Goal: Check status: Check status

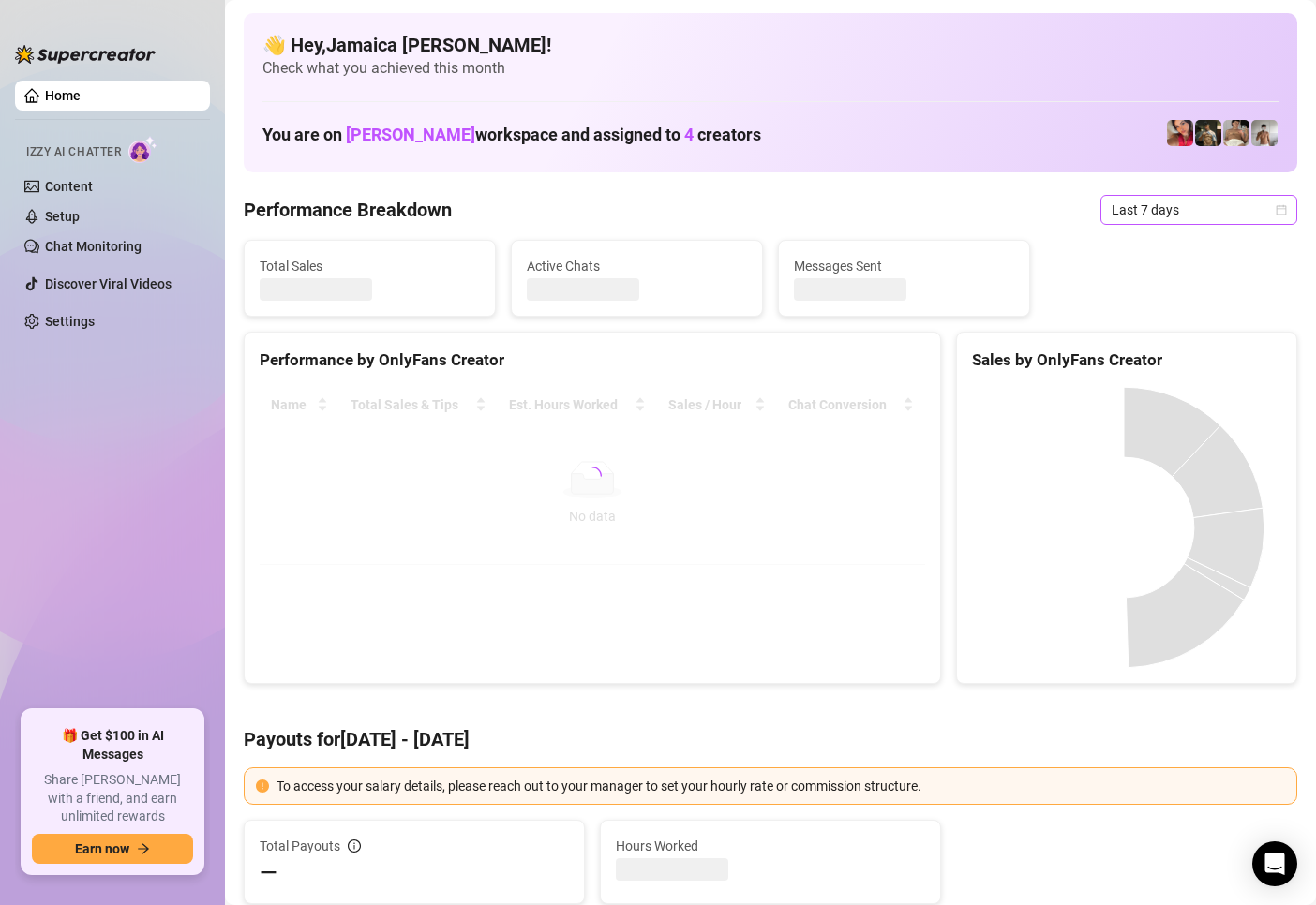
click at [1184, 221] on span "Last 7 days" at bounding box center [1198, 209] width 175 height 28
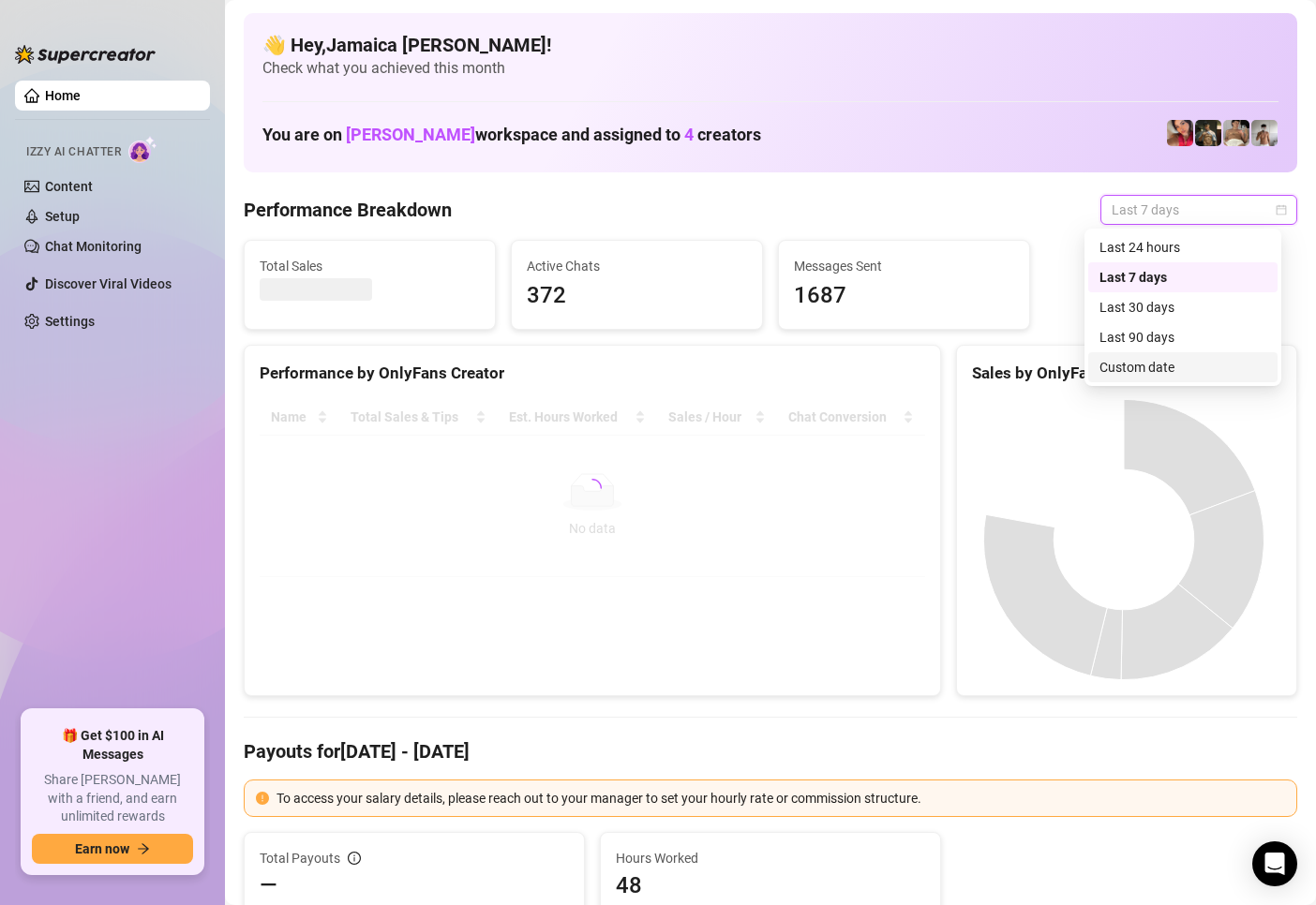
click at [1144, 366] on div "Custom date" at bounding box center [1183, 367] width 167 height 21
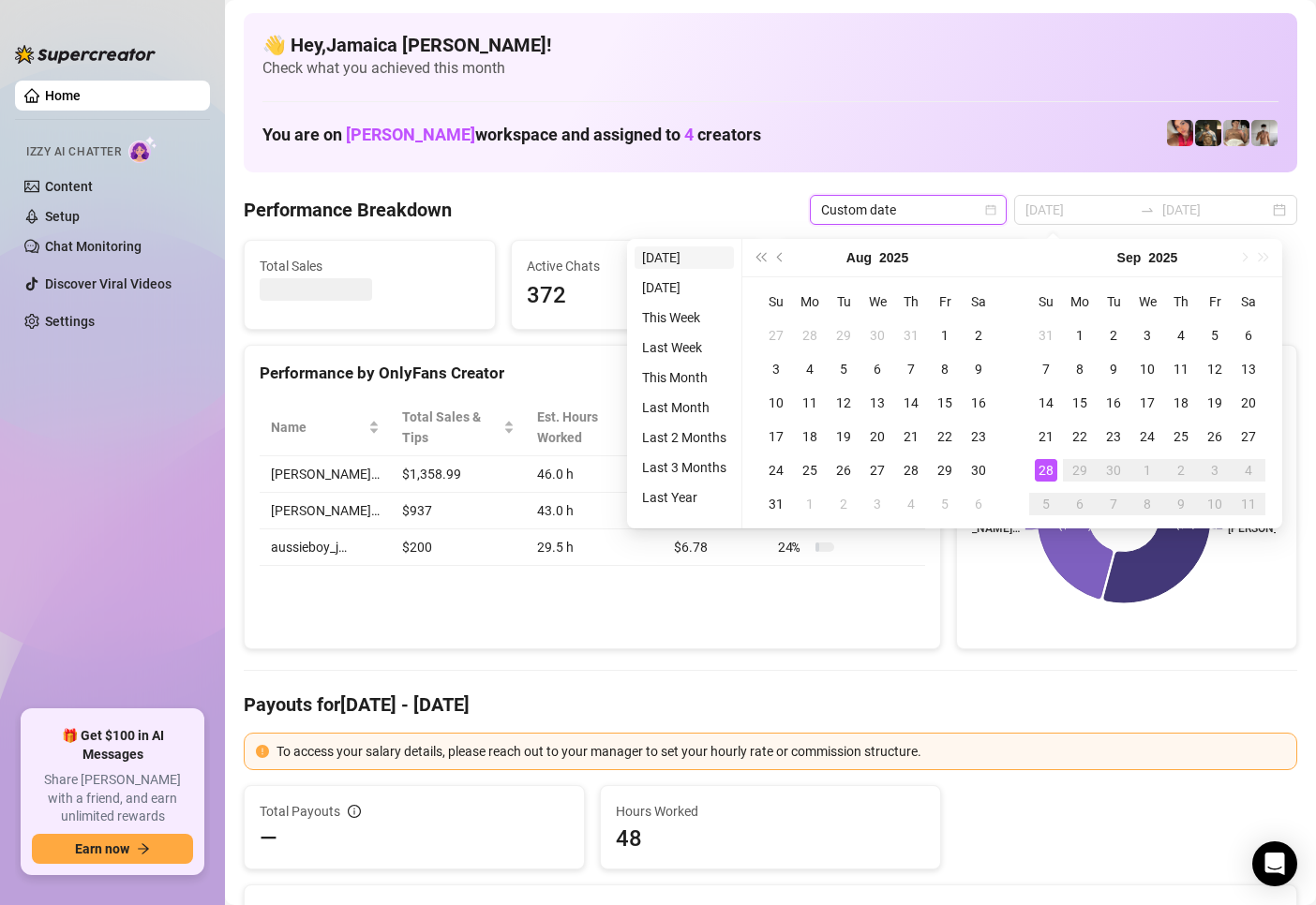
type input "[DATE]"
click at [671, 261] on li "[DATE]" at bounding box center [683, 258] width 99 height 23
type input "[DATE]"
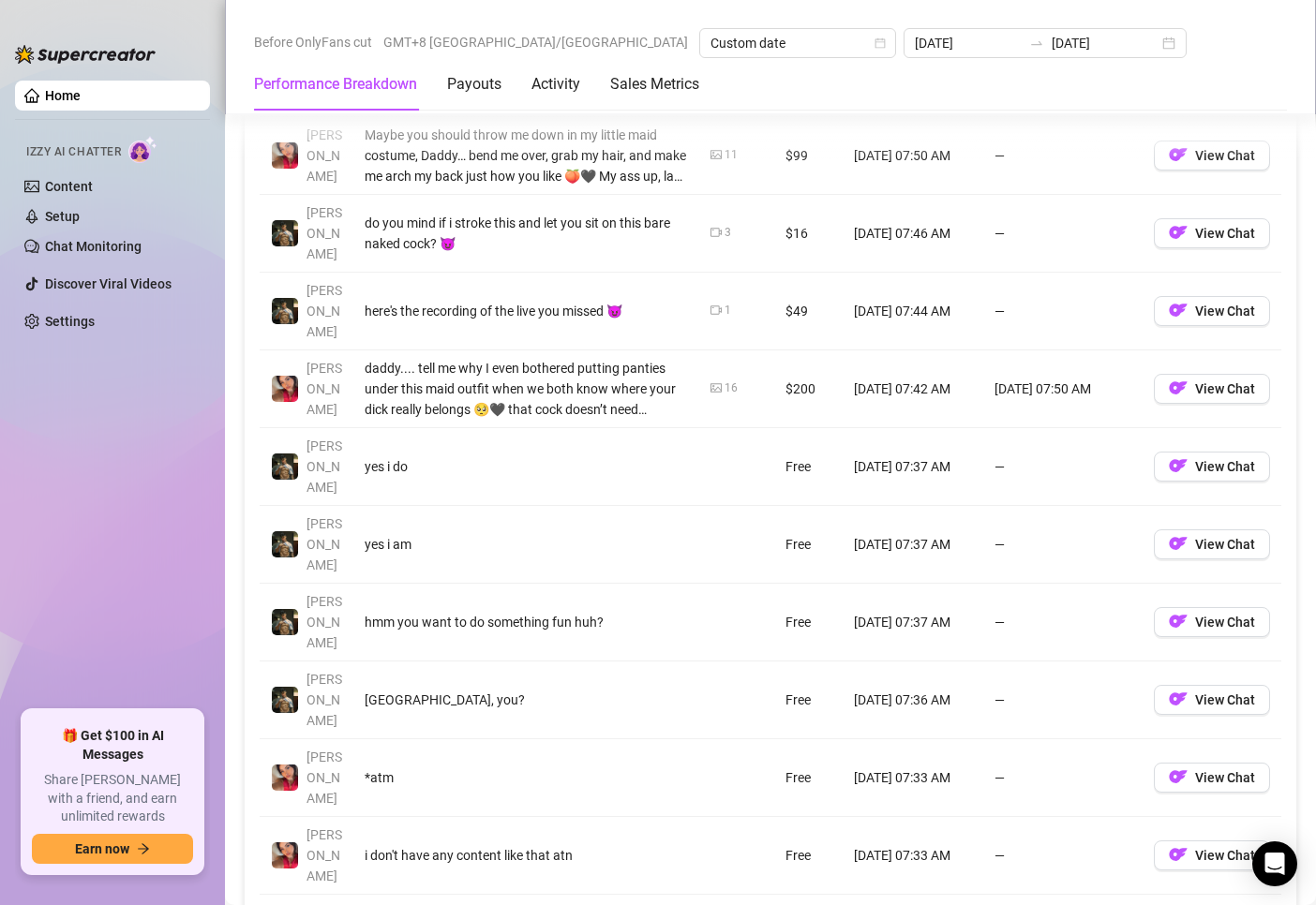
scroll to position [1686, 0]
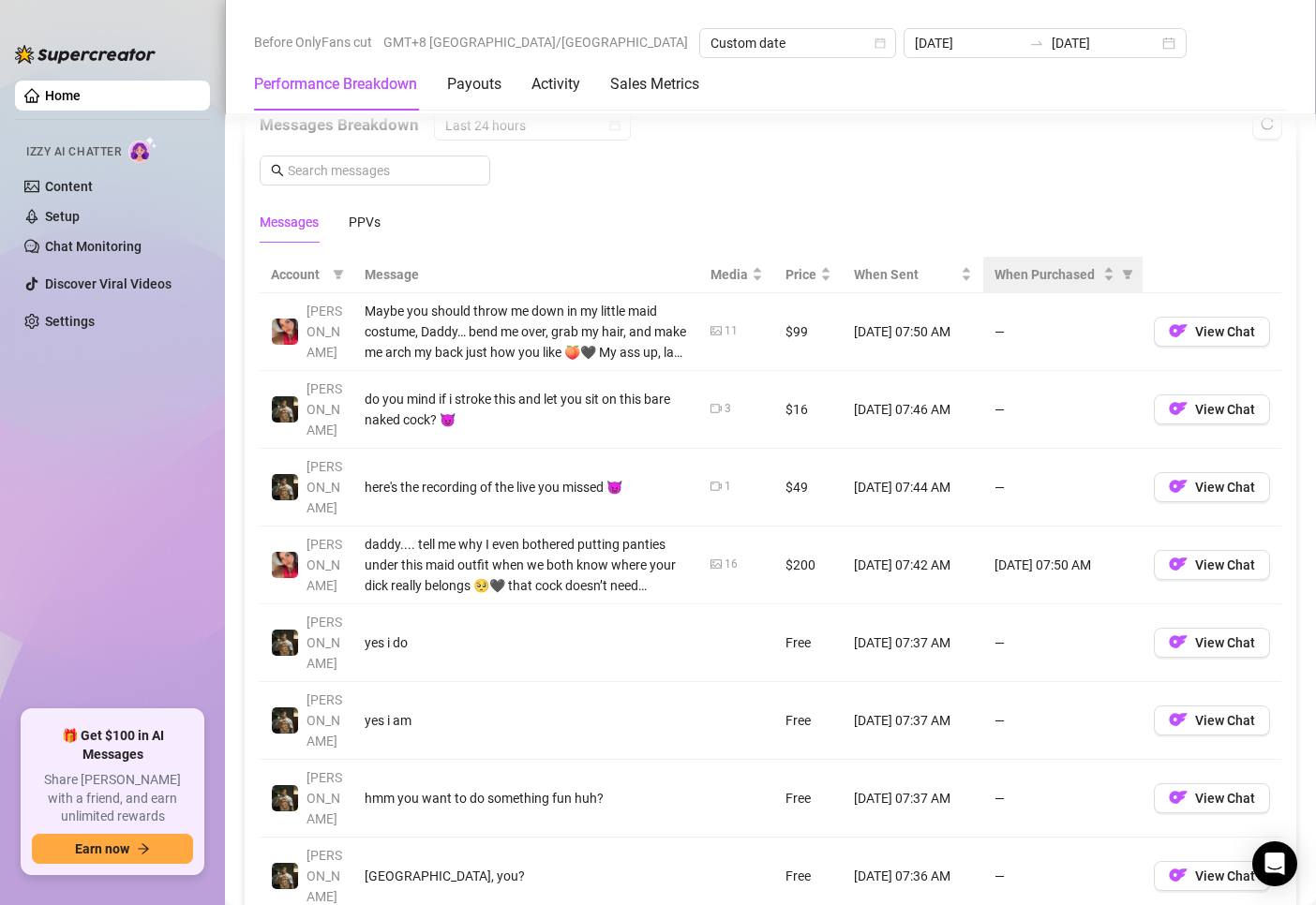
click at [1034, 290] on th "When Purchased" at bounding box center [1062, 275] width 160 height 37
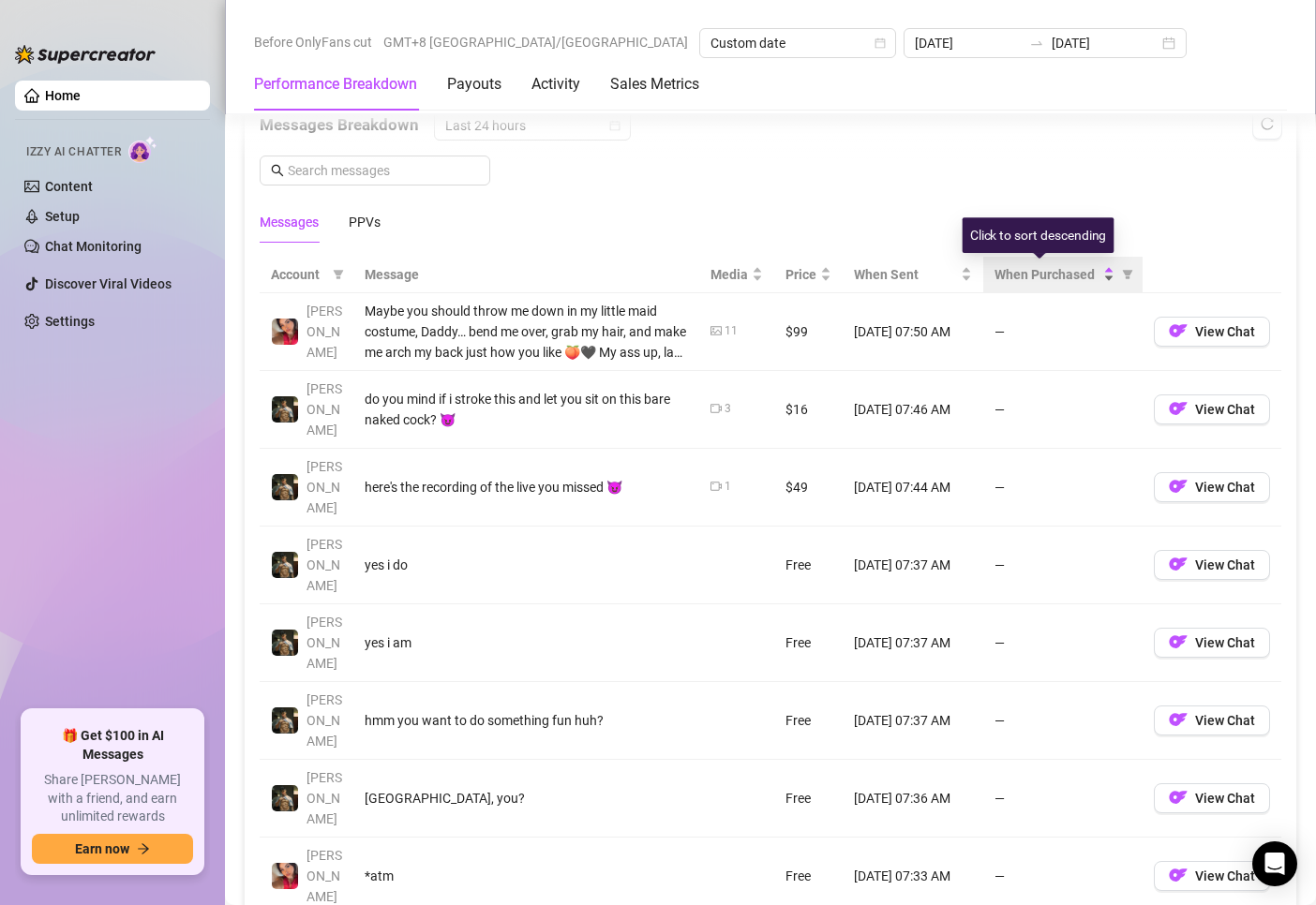
click at [1050, 267] on span "When Purchased" at bounding box center [1046, 275] width 105 height 21
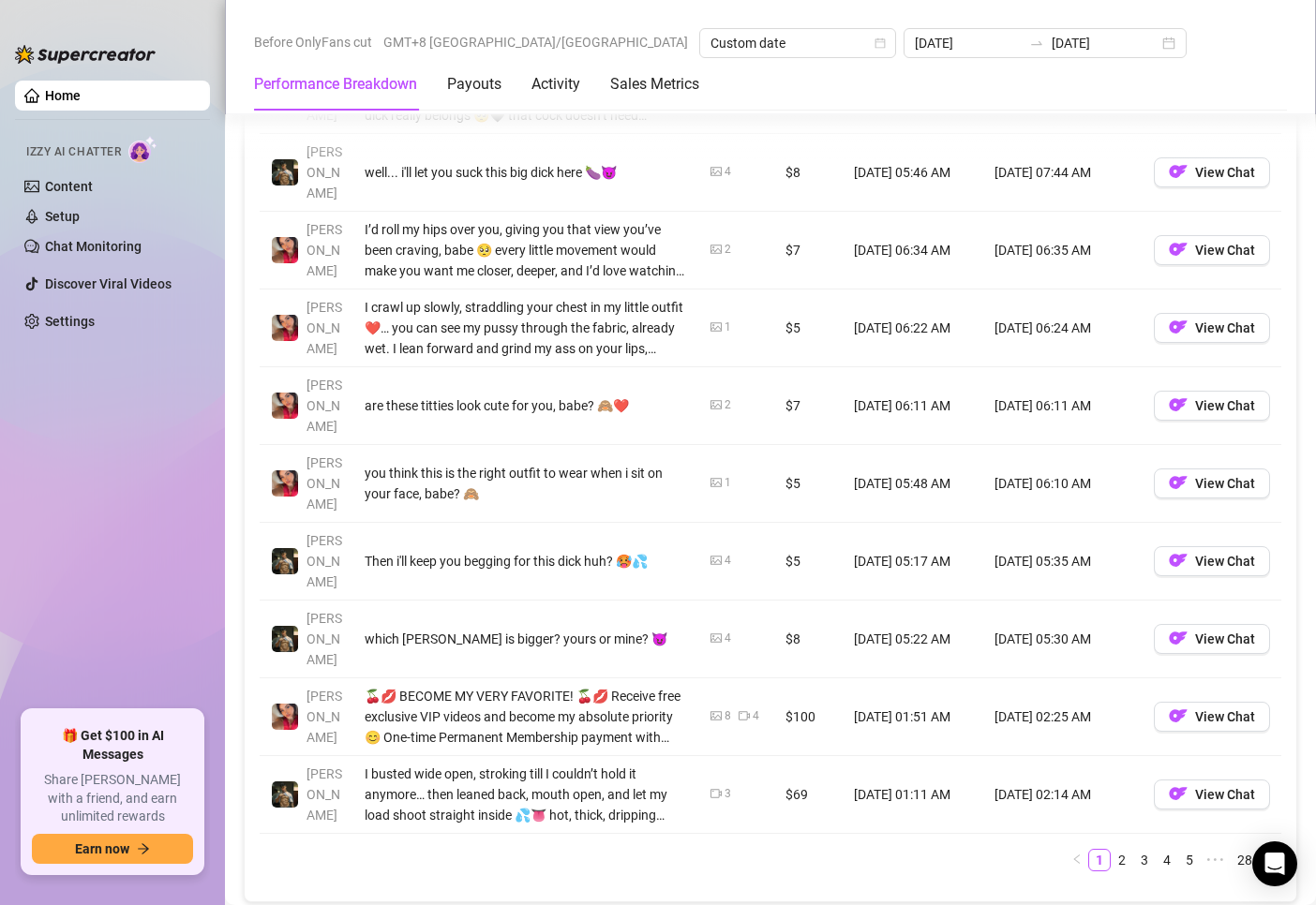
scroll to position [2061, 0]
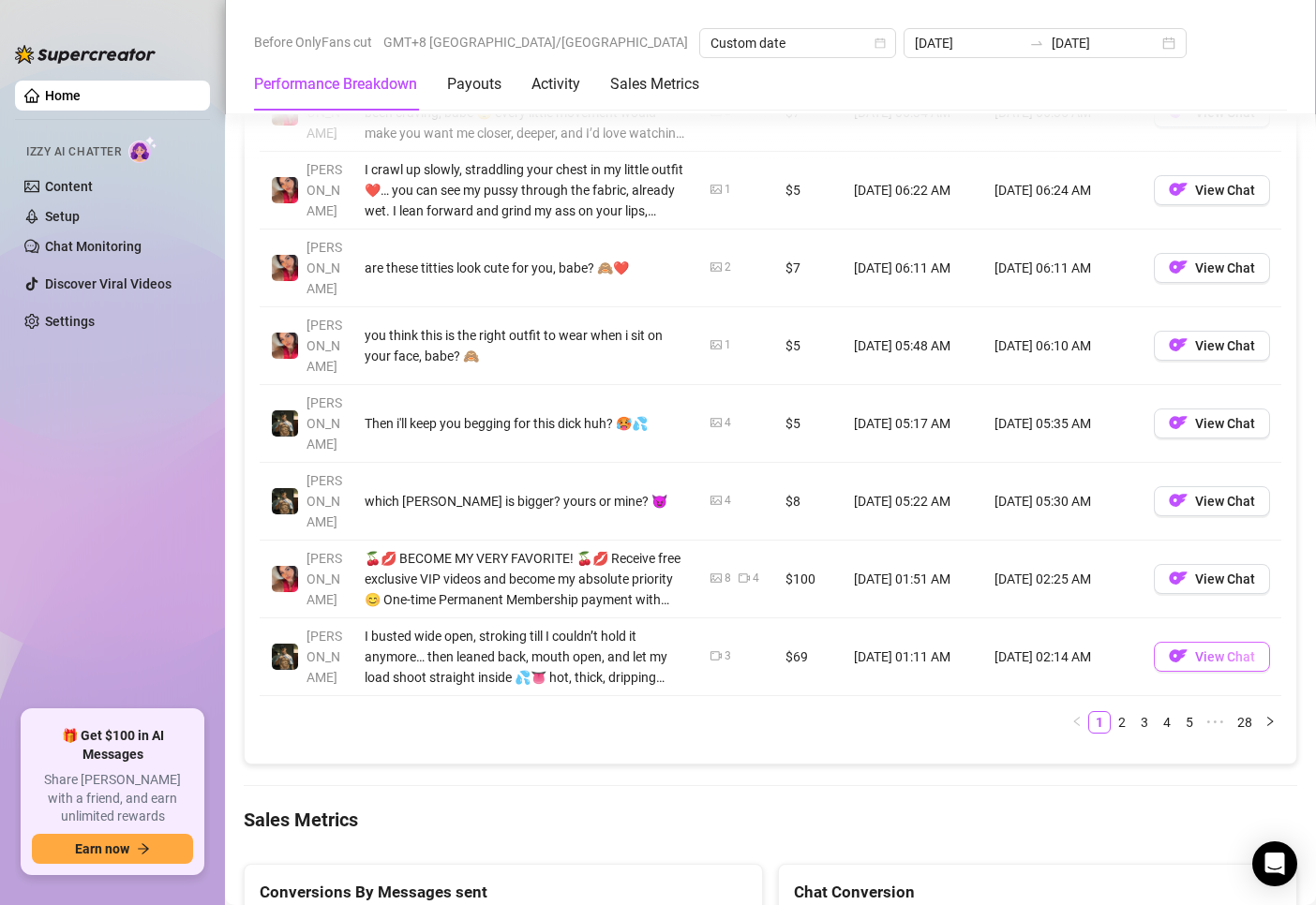
click at [1201, 649] on span "View Chat" at bounding box center [1225, 657] width 60 height 15
click at [1170, 569] on img "button" at bounding box center [1178, 578] width 19 height 19
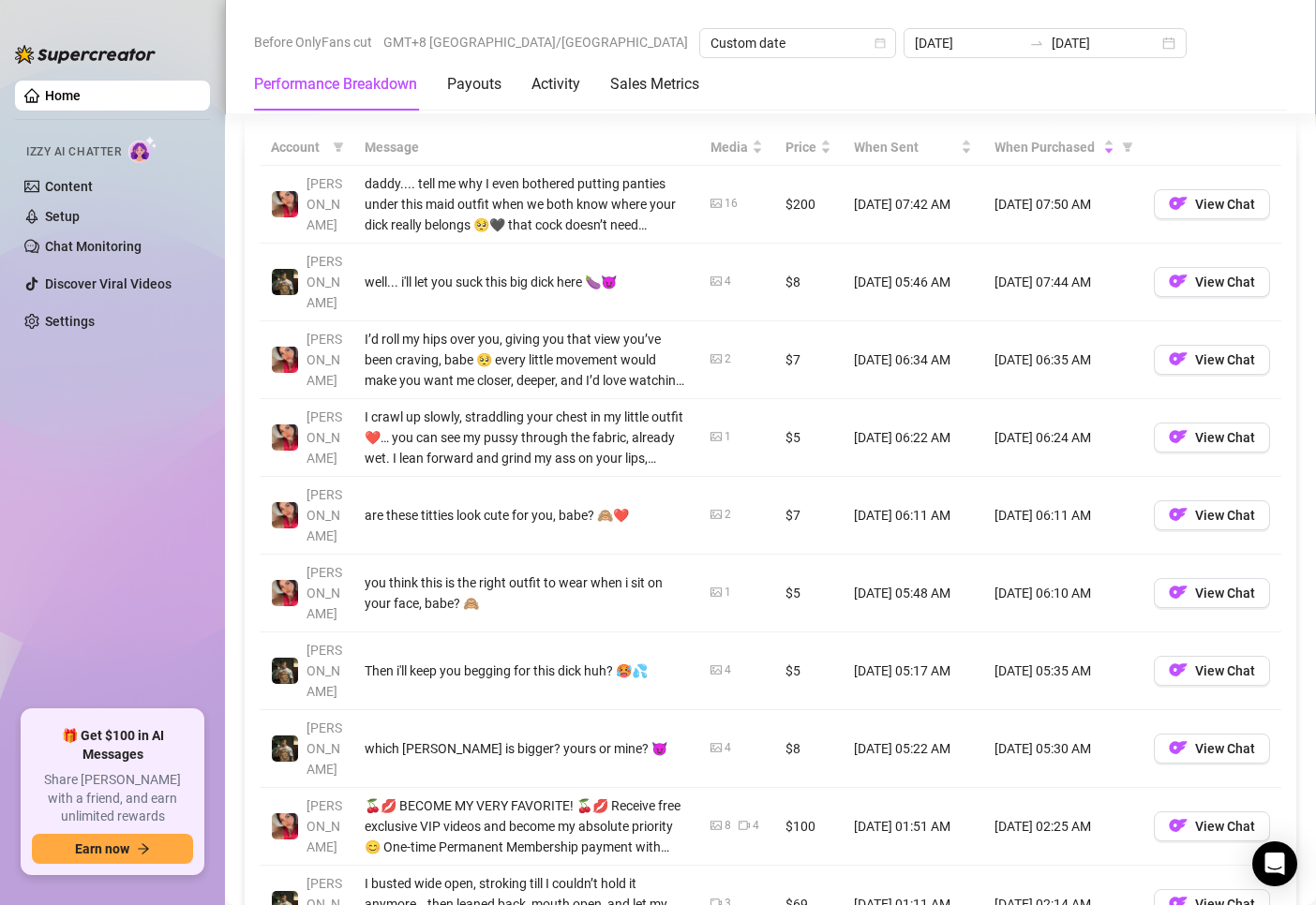
scroll to position [1780, 0]
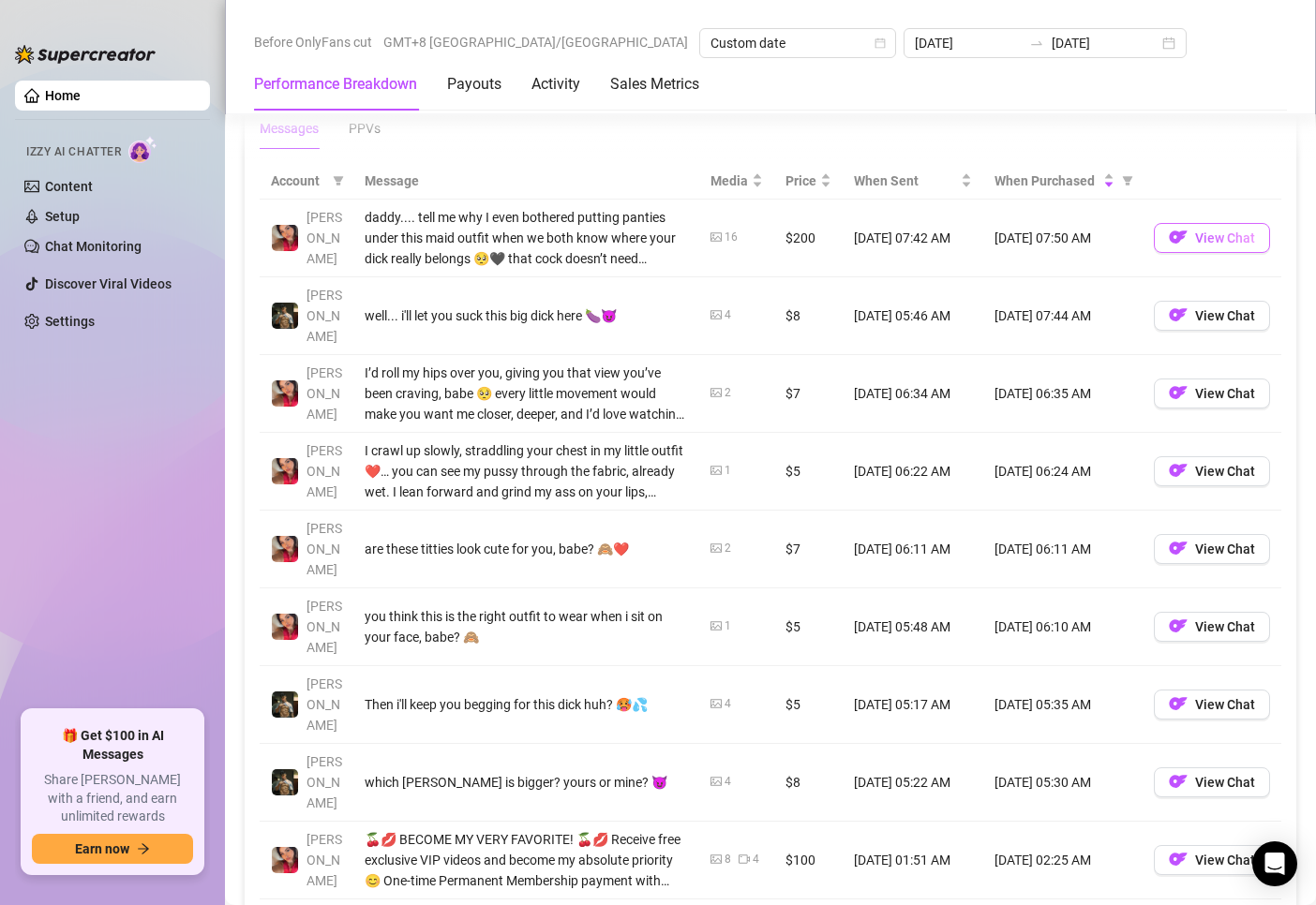
click at [1176, 237] on button "View Chat" at bounding box center [1211, 238] width 116 height 30
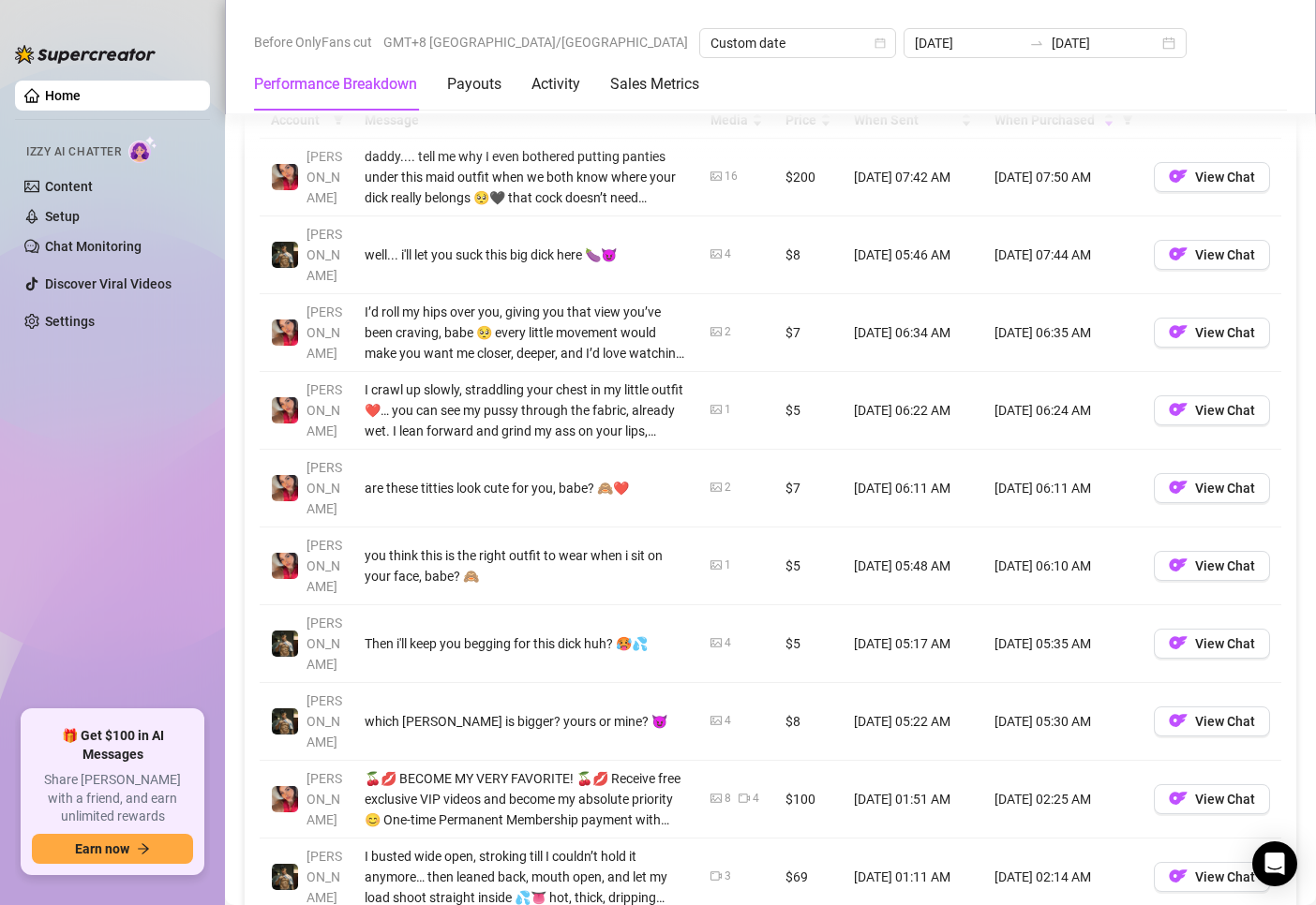
scroll to position [1874, 0]
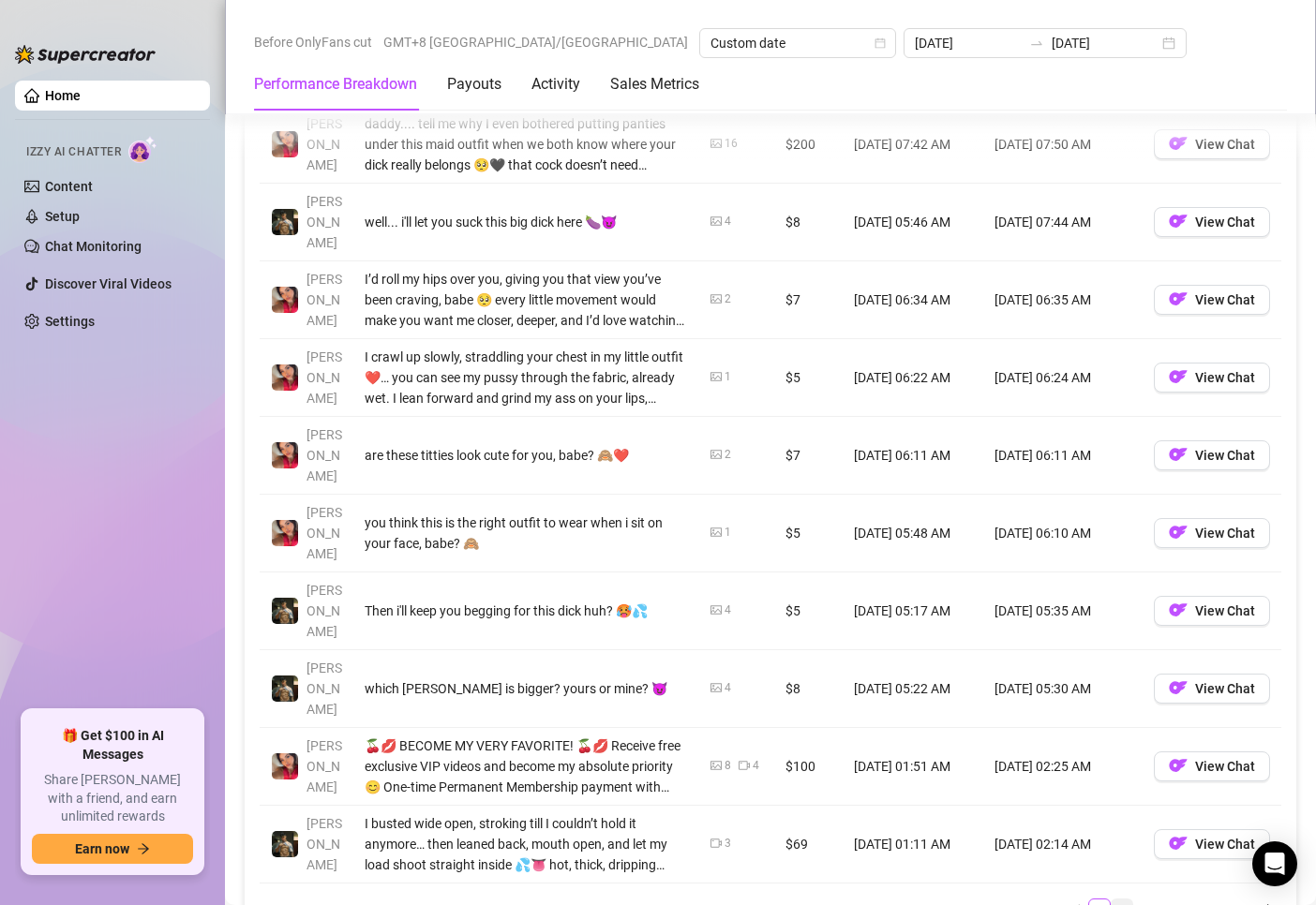
click at [1111, 899] on link "2" at bounding box center [1122, 910] width 21 height 21
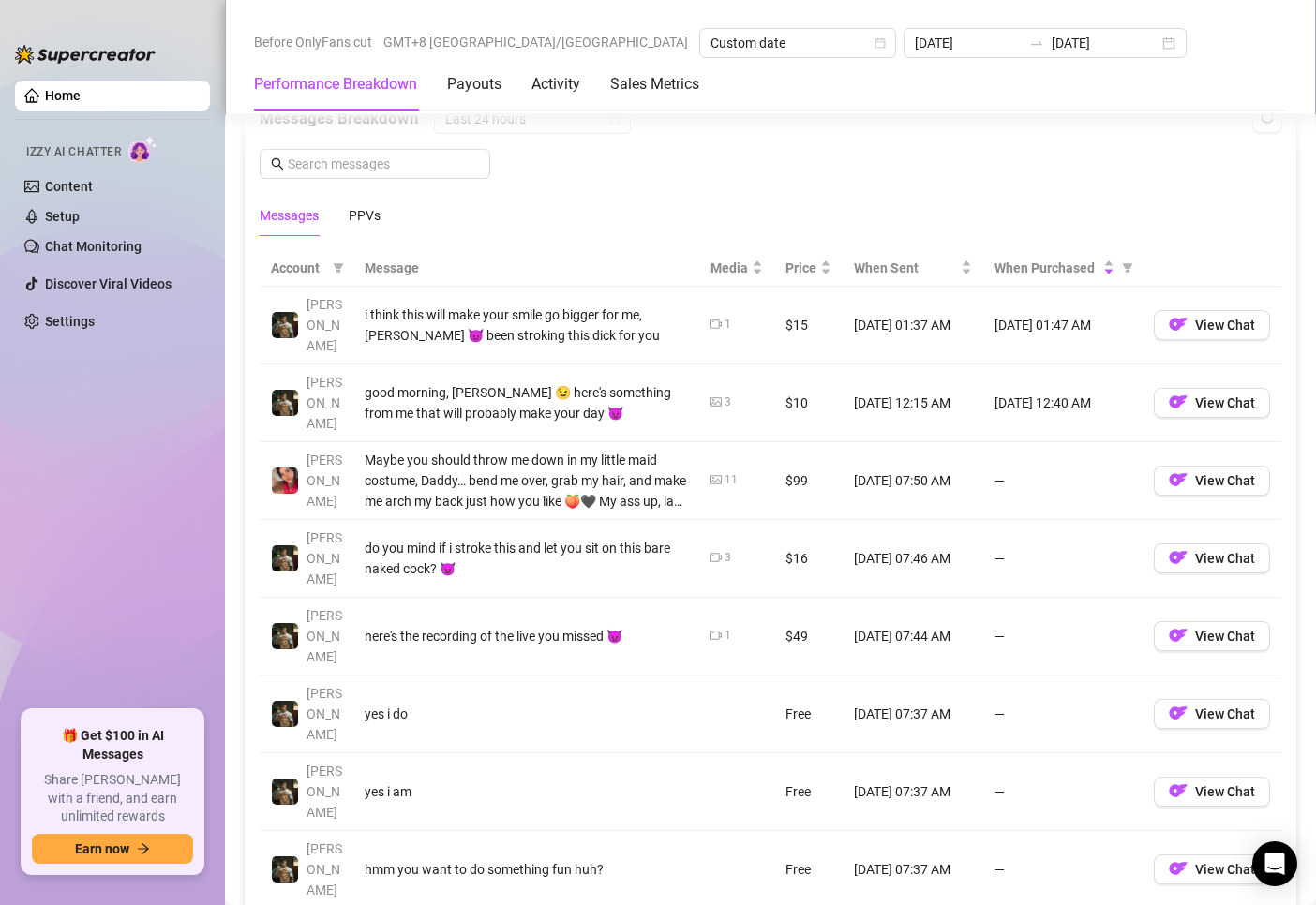
scroll to position [1686, 0]
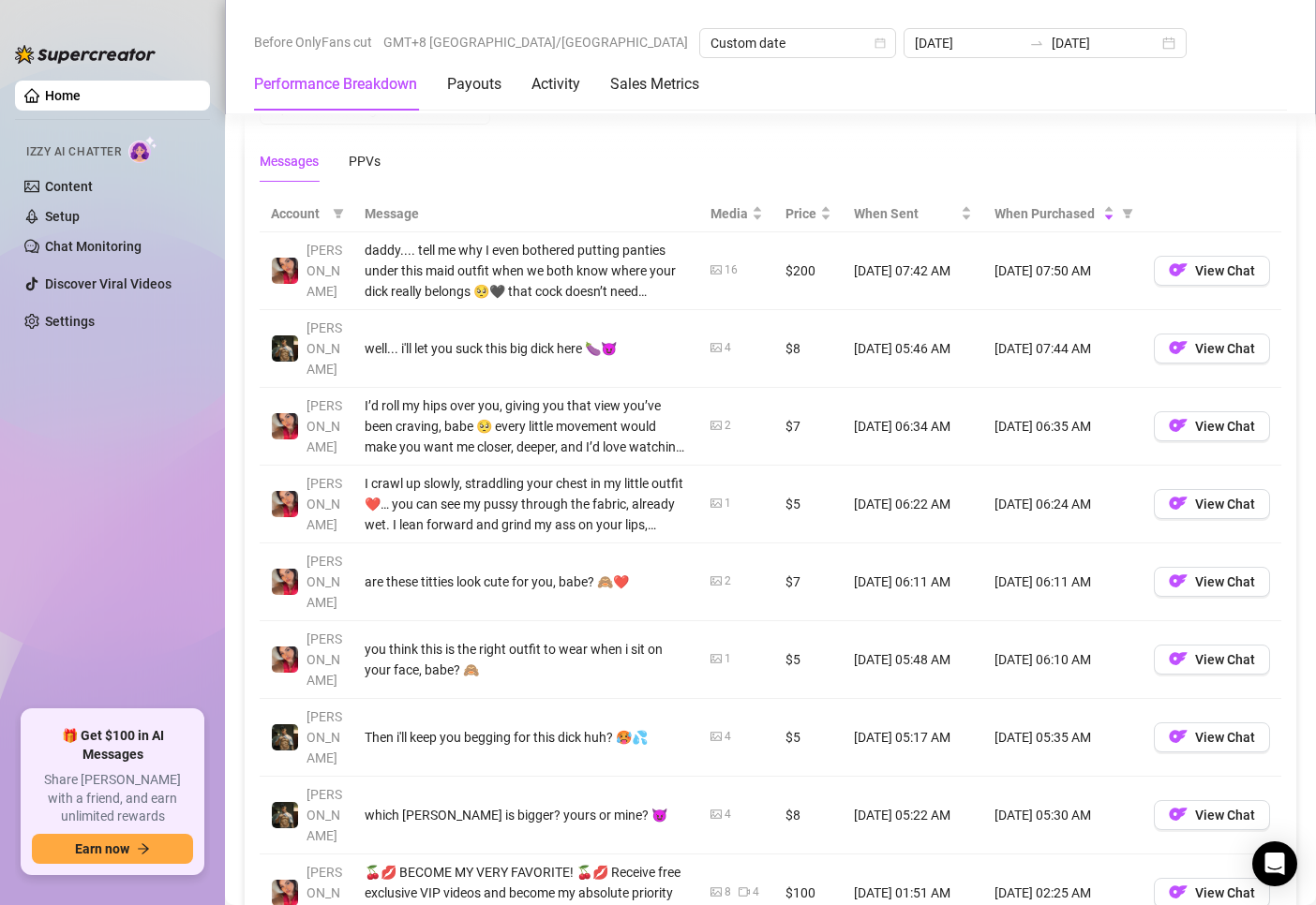
scroll to position [1780, 0]
